Goal: Find specific page/section: Find specific page/section

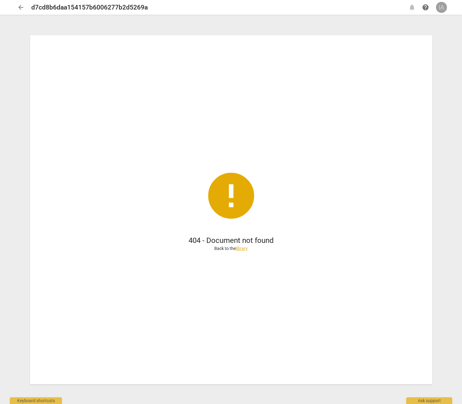
click at [443, 7] on div "IA" at bounding box center [441, 7] width 11 height 11
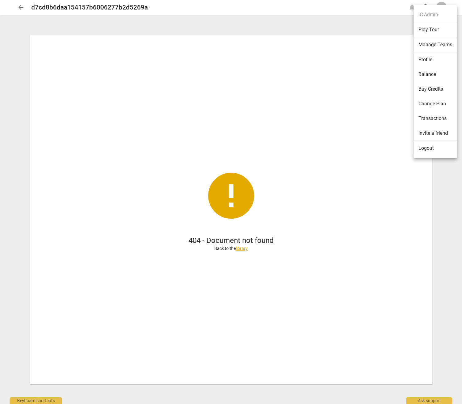
click at [432, 151] on li "Logout" at bounding box center [434, 148] width 43 height 15
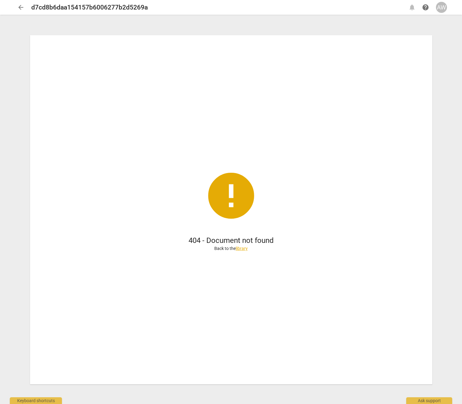
click at [15, 8] on span "arrow_back" at bounding box center [20, 7] width 11 height 7
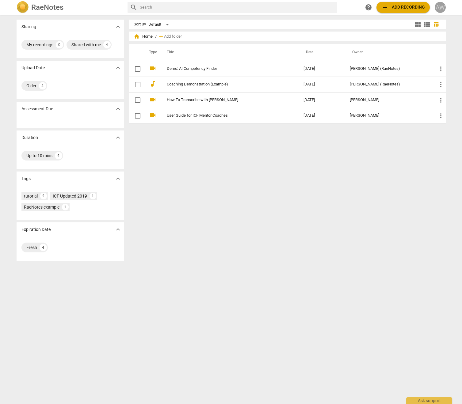
click at [441, 9] on div "AW" at bounding box center [439, 7] width 11 height 11
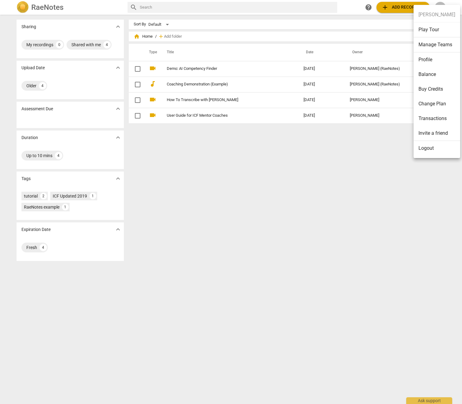
click at [425, 151] on li "Logout" at bounding box center [436, 148] width 47 height 15
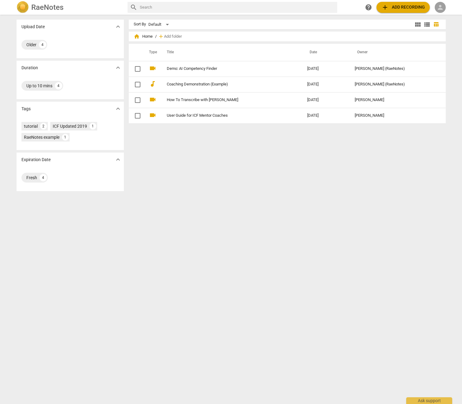
click at [443, 5] on span "person" at bounding box center [439, 7] width 7 height 7
click at [445, 20] on li "Login" at bounding box center [445, 14] width 22 height 15
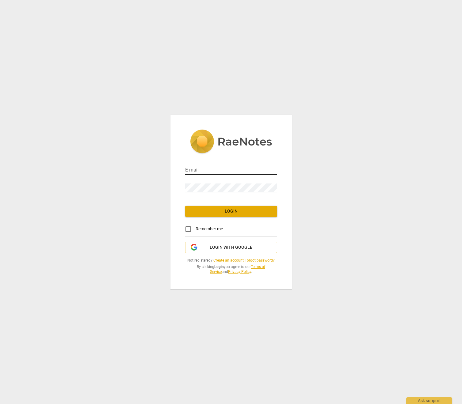
click at [252, 171] on input "email" at bounding box center [231, 170] width 92 height 9
click at [299, 186] on div "E-mail paige.christian@invitechange.com Password Login Remember me Login with G…" at bounding box center [231, 202] width 462 height 404
click at [267, 168] on input "paige.christian@invitechange.com" at bounding box center [231, 170] width 92 height 9
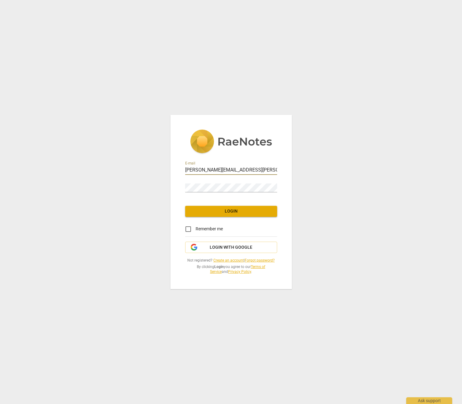
type input "admin@invitechange.com"
click at [241, 210] on span "Login" at bounding box center [231, 211] width 82 height 6
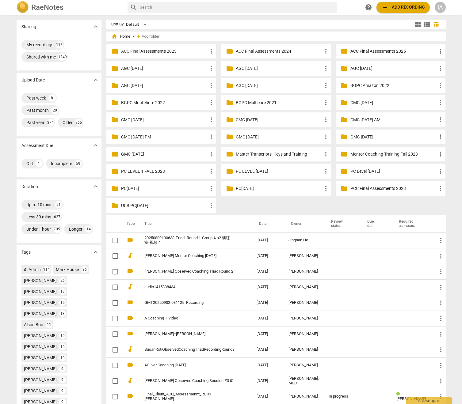
click at [438, 7] on div "IA" at bounding box center [439, 7] width 11 height 11
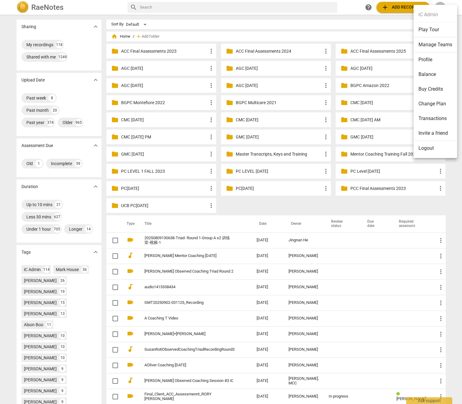
click at [432, 152] on li "Logout" at bounding box center [434, 148] width 43 height 15
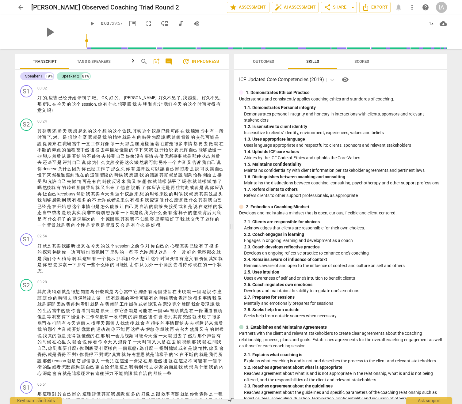
click at [258, 64] on span "Outcomes" at bounding box center [263, 62] width 36 height 8
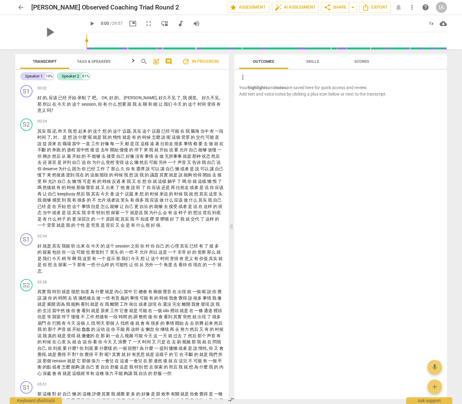
click at [310, 64] on span "Skills" at bounding box center [313, 62] width 28 height 8
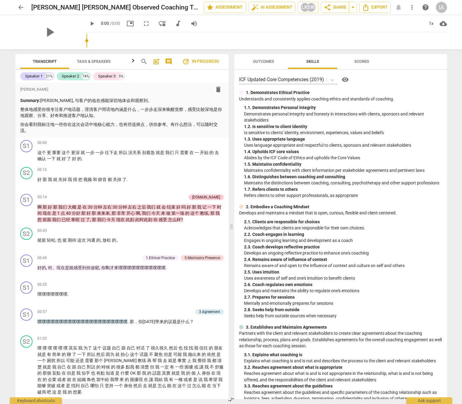
click at [269, 60] on span "Outcomes" at bounding box center [263, 61] width 21 height 5
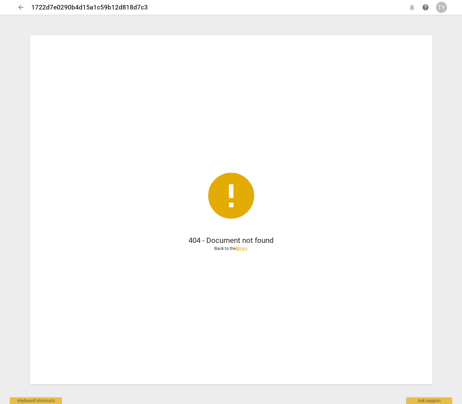
click at [18, 5] on span "arrow_back" at bounding box center [20, 7] width 7 height 7
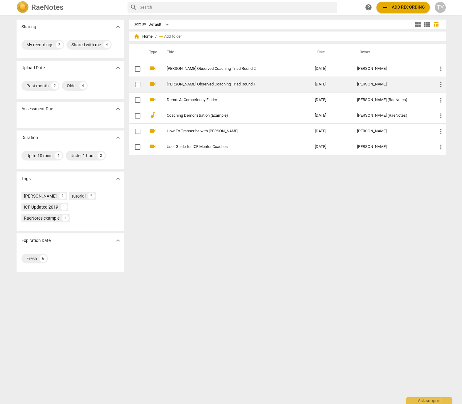
click at [232, 84] on link "[PERSON_NAME] Observed Coaching Triad Round 1" at bounding box center [230, 84] width 126 height 5
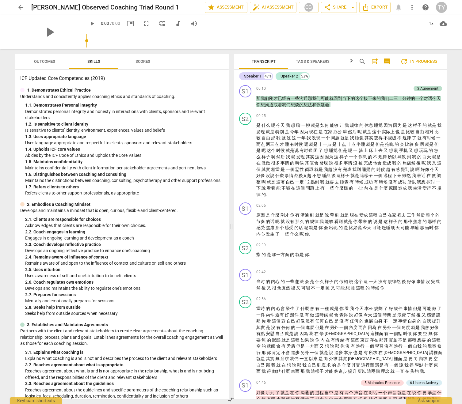
click at [21, 7] on span "arrow_back" at bounding box center [20, 7] width 7 height 7
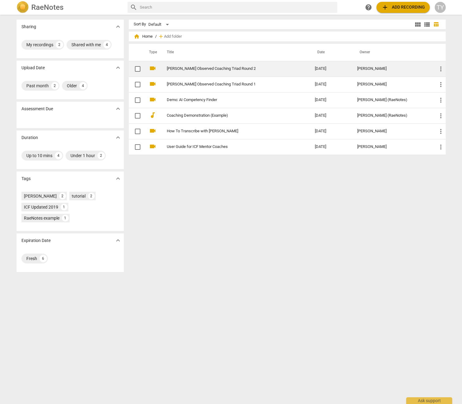
click at [196, 66] on td "[PERSON_NAME] Observed Coaching Triad Round 2" at bounding box center [234, 69] width 150 height 16
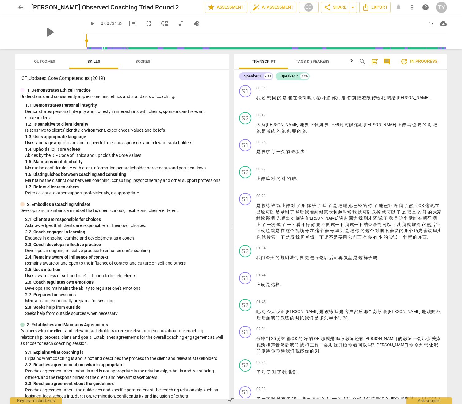
click at [20, 6] on span "arrow_back" at bounding box center [20, 7] width 7 height 7
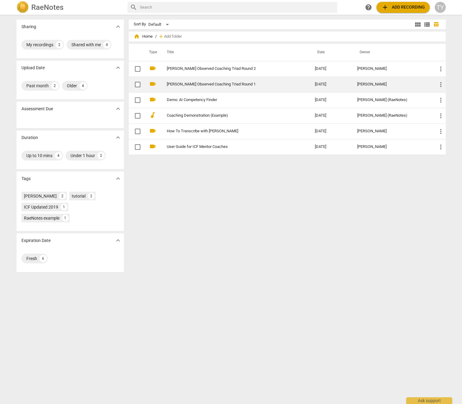
click at [219, 85] on link "Tina Yin Observed Coaching Triad Round 1" at bounding box center [230, 84] width 126 height 5
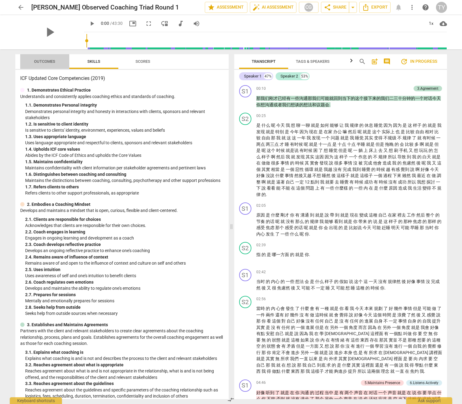
click at [49, 61] on span "Outcomes" at bounding box center [44, 61] width 21 height 5
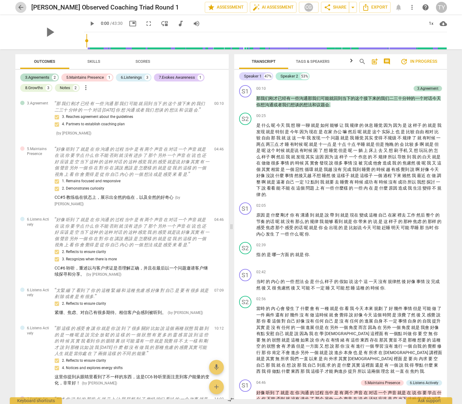
click at [19, 6] on span "arrow_back" at bounding box center [20, 7] width 7 height 7
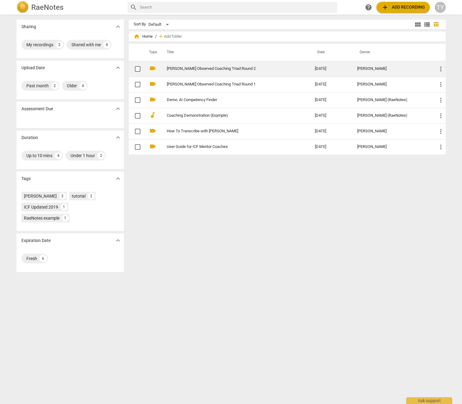
click at [214, 68] on link "[PERSON_NAME] Observed Coaching Triad Round 2" at bounding box center [230, 68] width 126 height 5
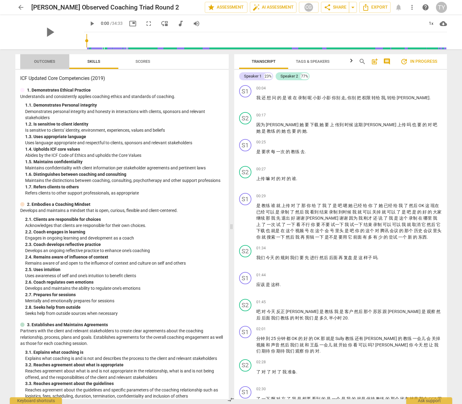
click at [39, 62] on span "Outcomes" at bounding box center [44, 61] width 21 height 5
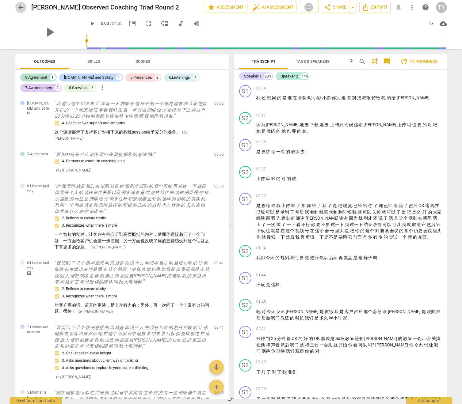
click at [19, 8] on span "arrow_back" at bounding box center [20, 7] width 7 height 7
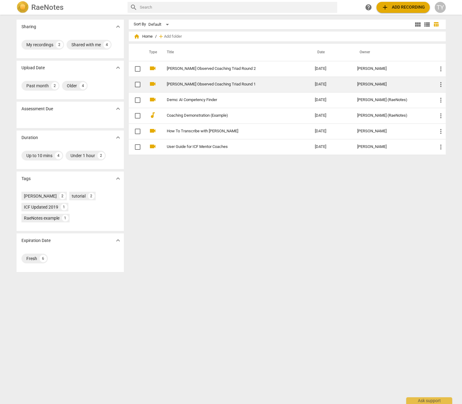
click at [235, 85] on link "Tina Yin Observed Coaching Triad Round 1" at bounding box center [230, 84] width 126 height 5
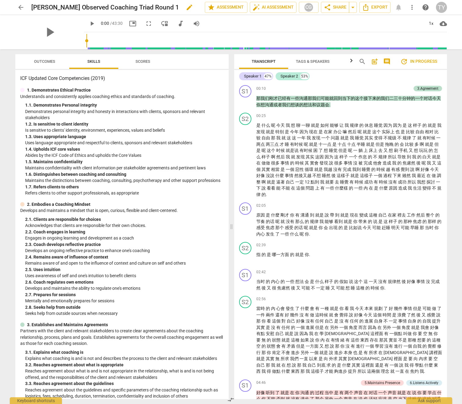
click at [78, 7] on h2 "Tina Yin Observed Coaching Triad Round 1" at bounding box center [105, 8] width 148 height 8
copy div "Tina Yin Observed Coaching Triad Round 1 edit star Assessment auto_fix_high AI …"
click at [225, 62] on div at bounding box center [226, 60] width 5 height 13
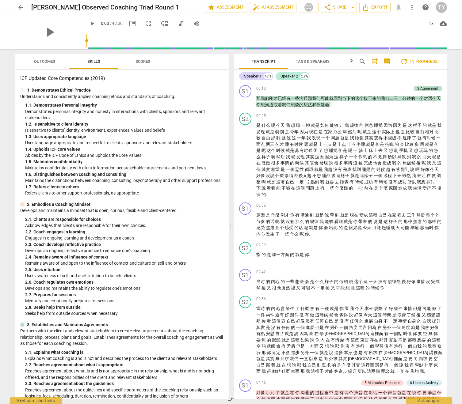
click at [20, 7] on span "arrow_back" at bounding box center [20, 7] width 7 height 7
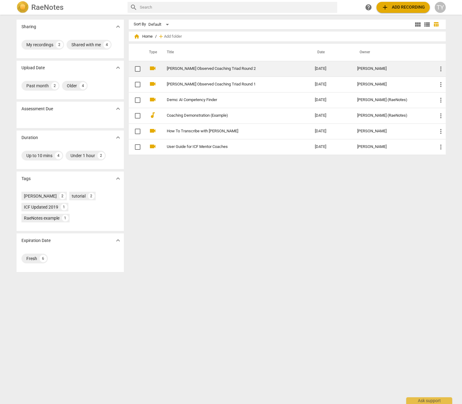
click at [212, 71] on link "[PERSON_NAME] Observed Coaching Triad Round 2" at bounding box center [230, 68] width 126 height 5
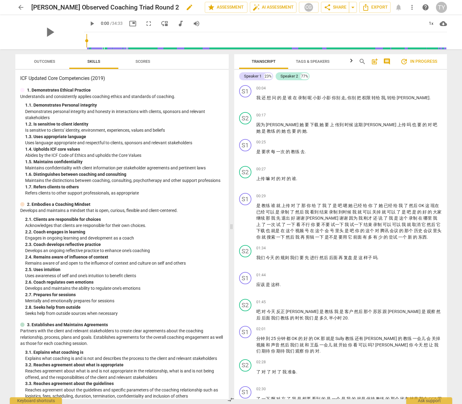
click at [125, 5] on h2 "[PERSON_NAME] Observed Coaching Triad Round 2" at bounding box center [105, 8] width 148 height 8
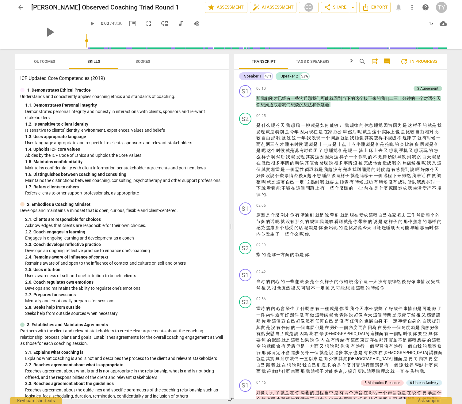
click at [51, 61] on span "Outcomes" at bounding box center [44, 61] width 21 height 5
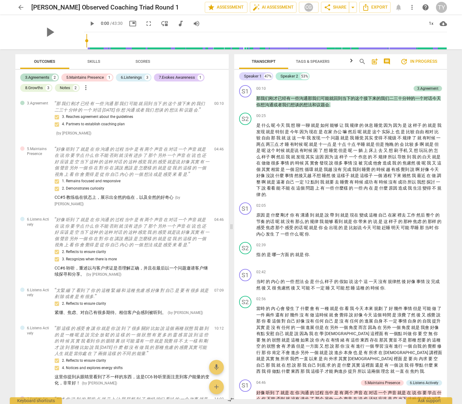
click at [90, 62] on span "Skills" at bounding box center [93, 61] width 13 height 5
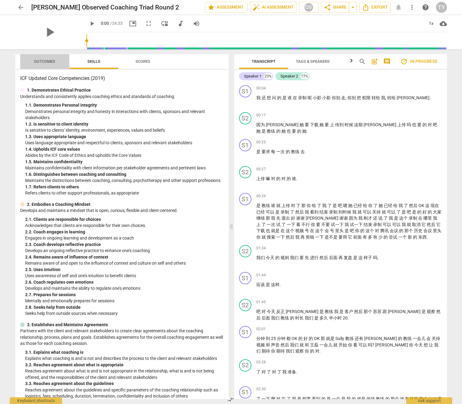
click at [46, 64] on span "Outcomes" at bounding box center [45, 62] width 36 height 8
